Goal: Transaction & Acquisition: Purchase product/service

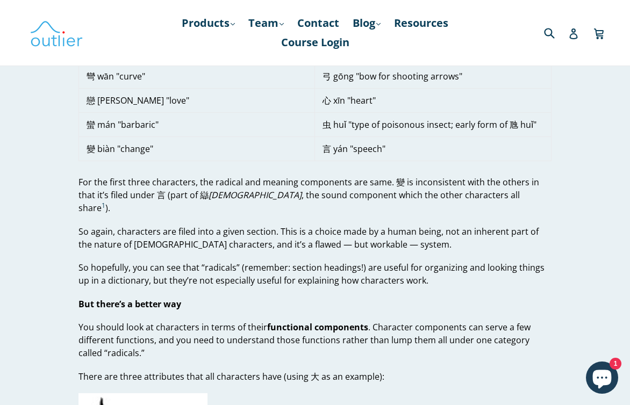
scroll to position [523, 0]
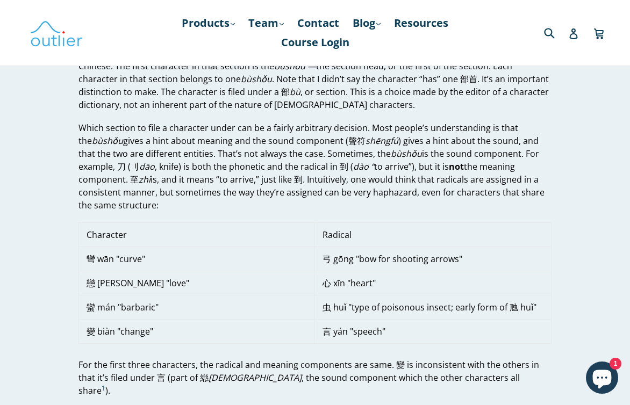
click at [237, 12] on nav "Products .cls-1{fill:#231f20} expand Chinese Characters & Reading Mandarin Pron…" at bounding box center [315, 33] width 285 height 66
click at [235, 19] on link "Products .cls-1{fill:#231f20} expand" at bounding box center [208, 22] width 64 height 19
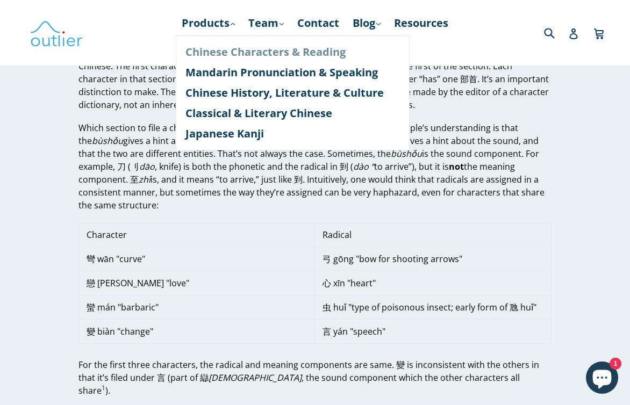
click at [268, 49] on link "Chinese Characters & Reading" at bounding box center [292, 52] width 214 height 20
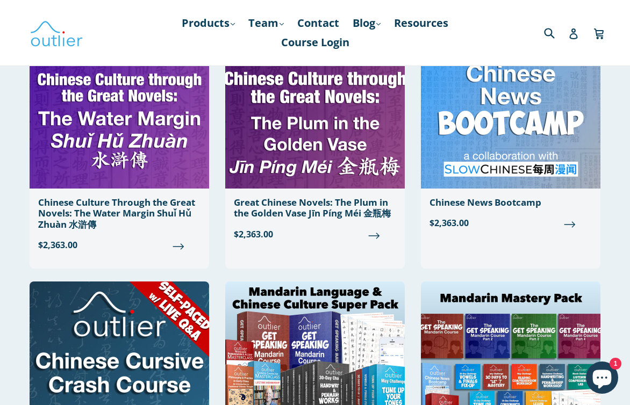
scroll to position [662, 0]
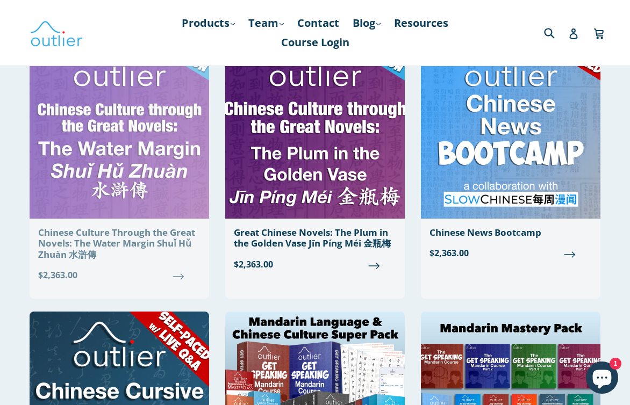
click at [114, 145] on img at bounding box center [120, 125] width 180 height 185
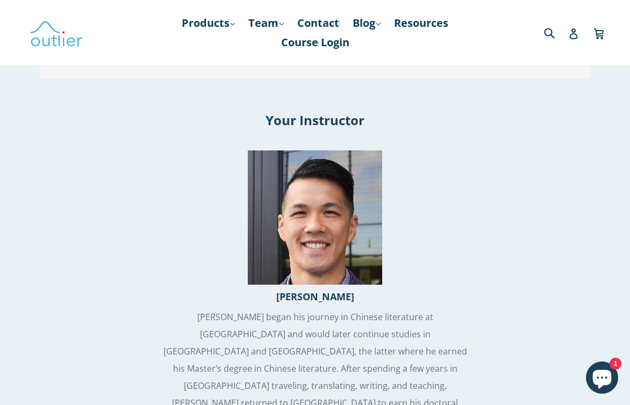
scroll to position [1499, 0]
